Goal: Information Seeking & Learning: Learn about a topic

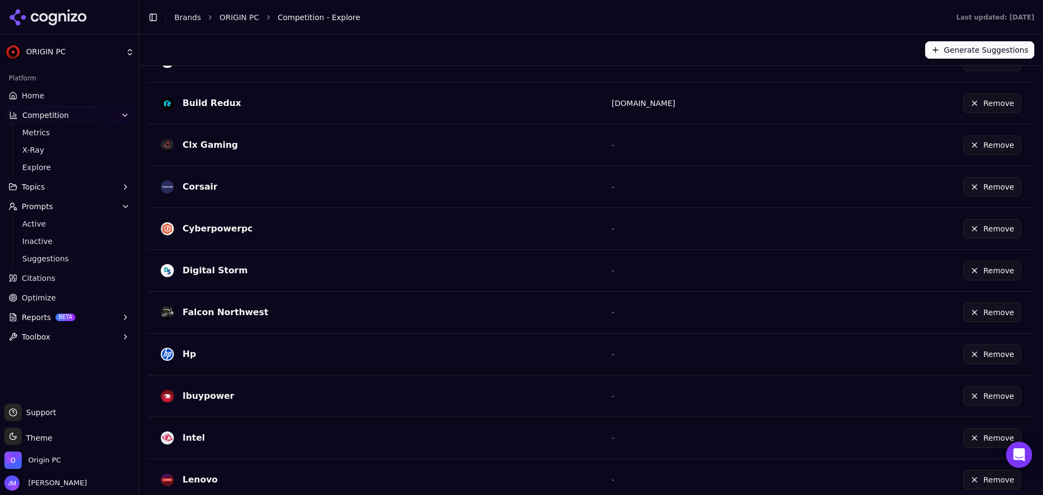
scroll to position [272, 0]
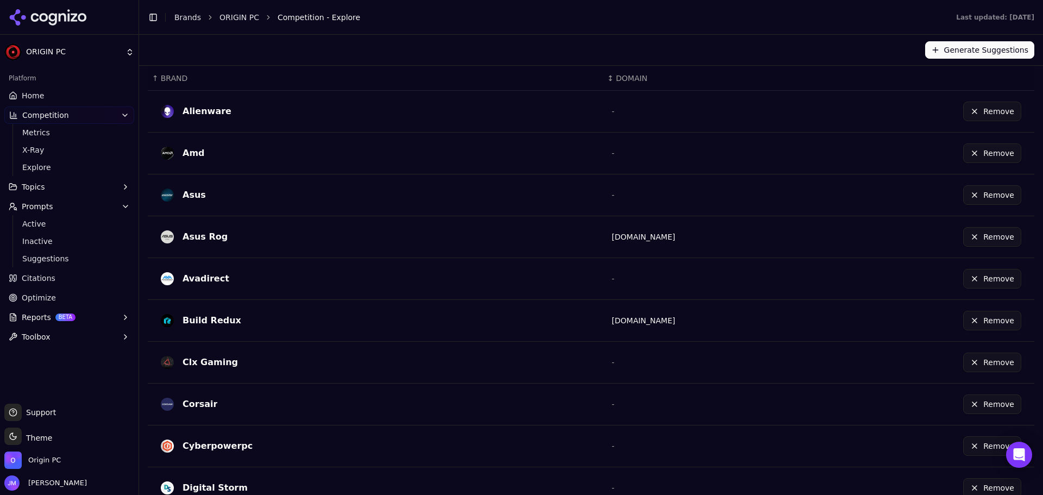
click at [49, 93] on link "Home" at bounding box center [69, 95] width 130 height 17
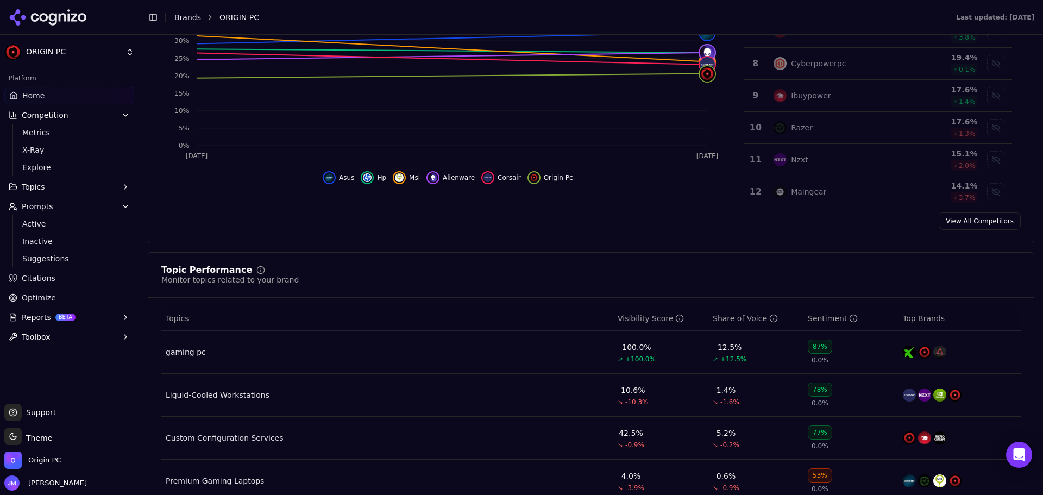
scroll to position [326, 0]
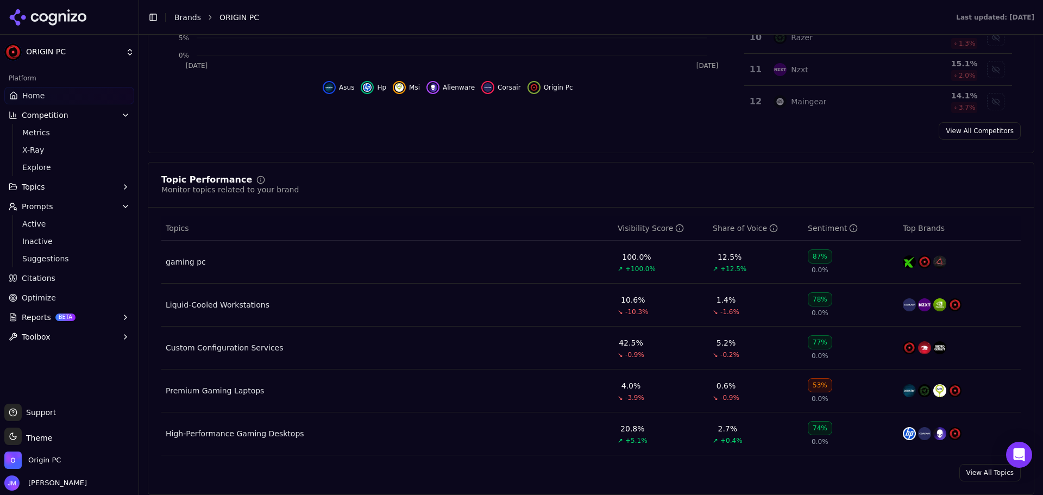
click at [175, 262] on div "gaming pc" at bounding box center [186, 261] width 40 height 11
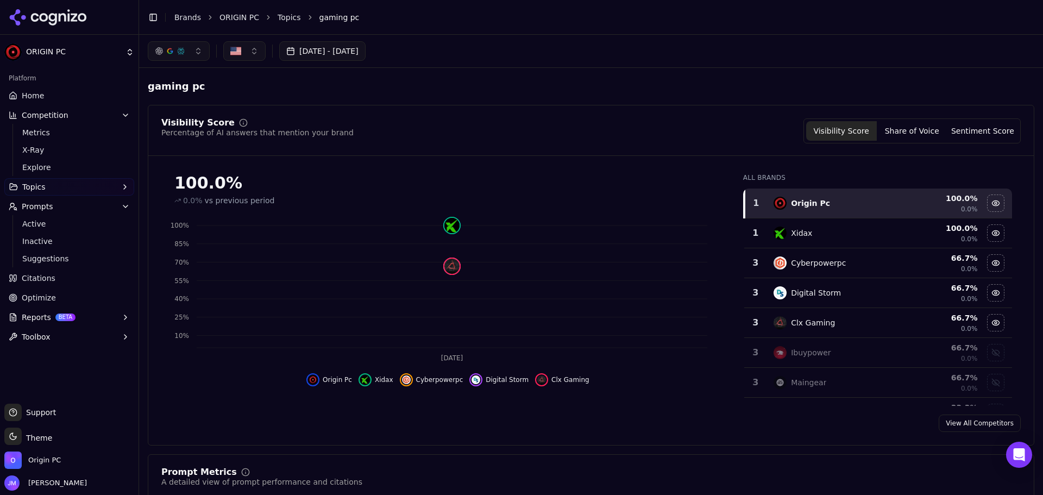
click at [335, 16] on span "gaming pc" at bounding box center [339, 17] width 40 height 11
click at [205, 88] on button at bounding box center [215, 87] width 20 height 20
type input "**********"
click at [993, 89] on button at bounding box center [1003, 87] width 20 height 20
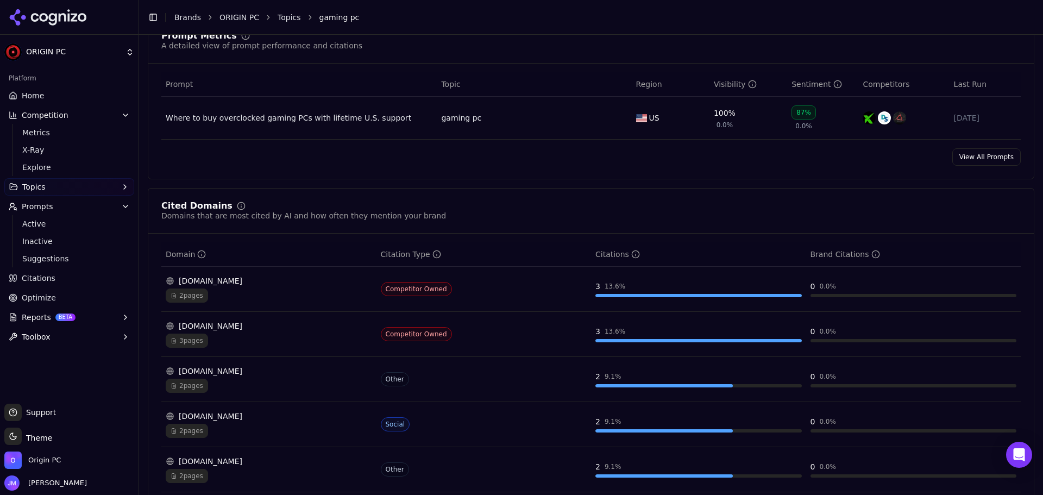
scroll to position [489, 0]
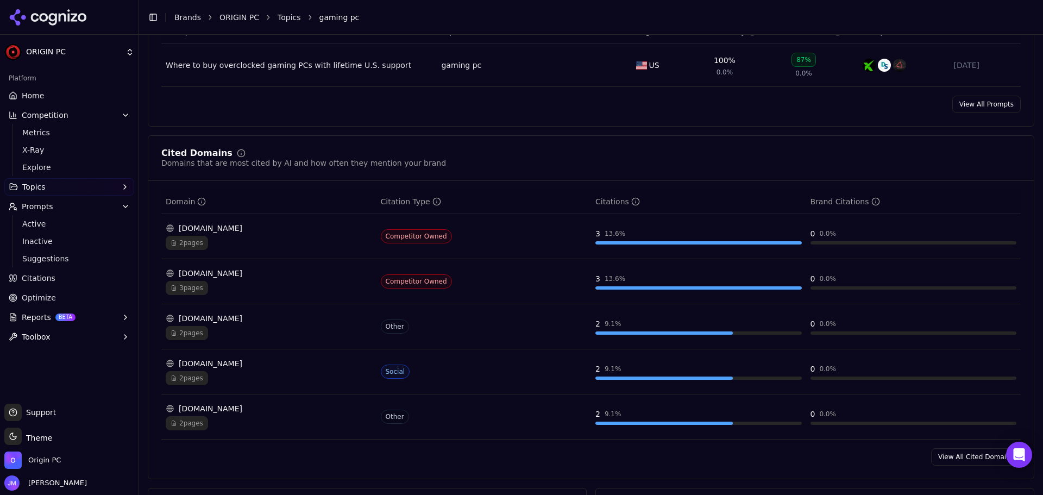
click at [212, 232] on div "[DOMAIN_NAME]" at bounding box center [269, 228] width 206 height 11
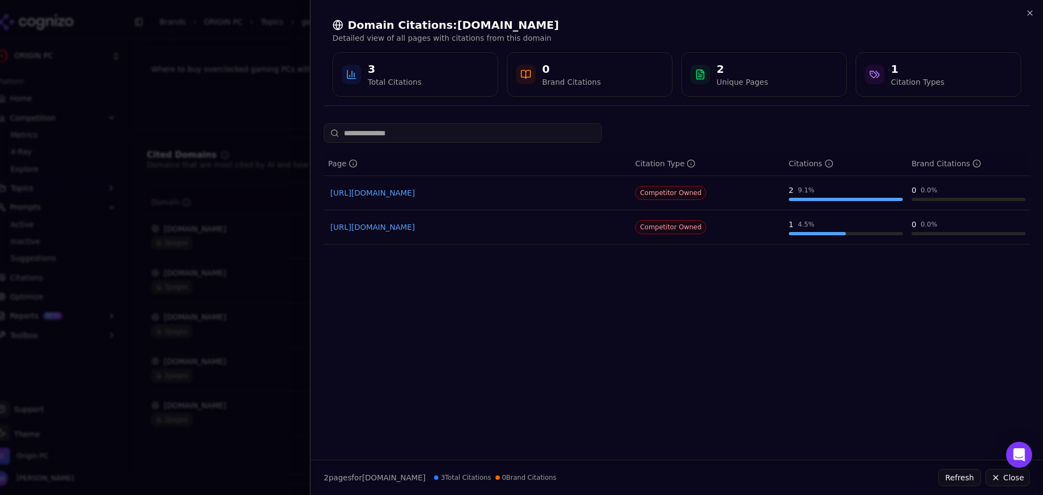
click at [253, 120] on div at bounding box center [521, 247] width 1043 height 495
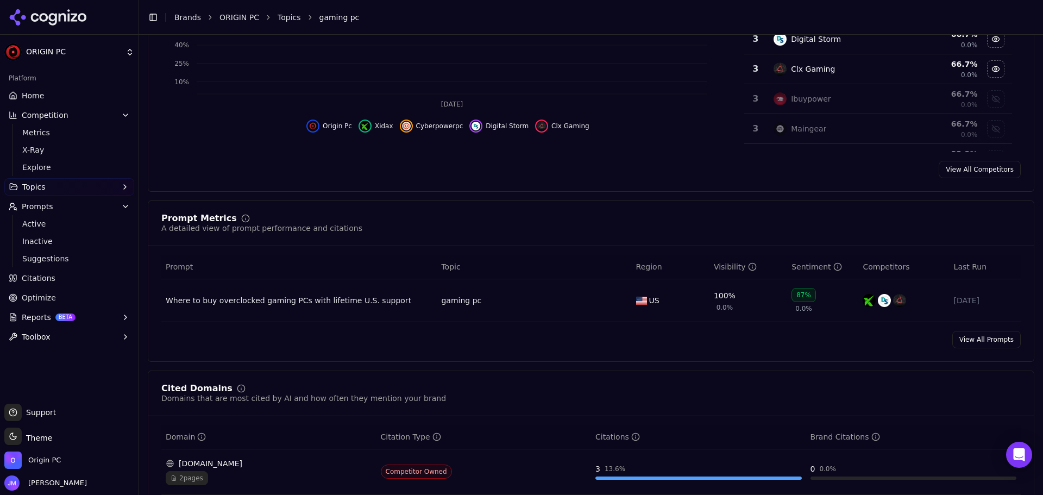
scroll to position [272, 0]
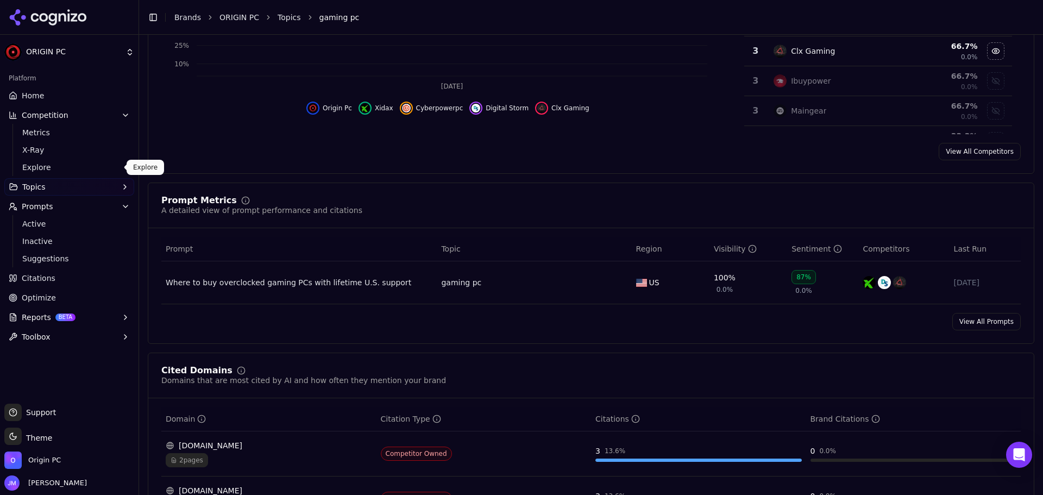
click at [53, 162] on span "Explore" at bounding box center [69, 167] width 94 height 11
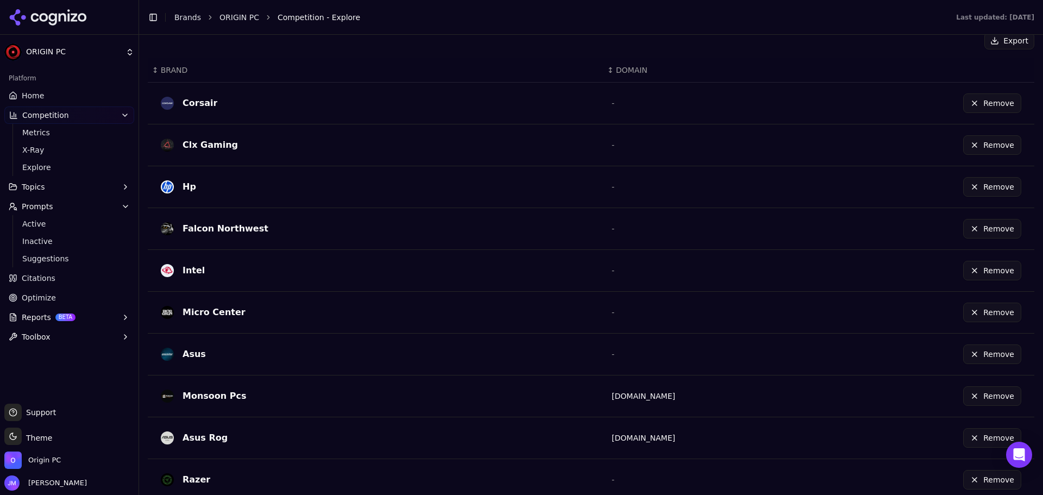
scroll to position [305, 0]
